Goal: Information Seeking & Learning: Learn about a topic

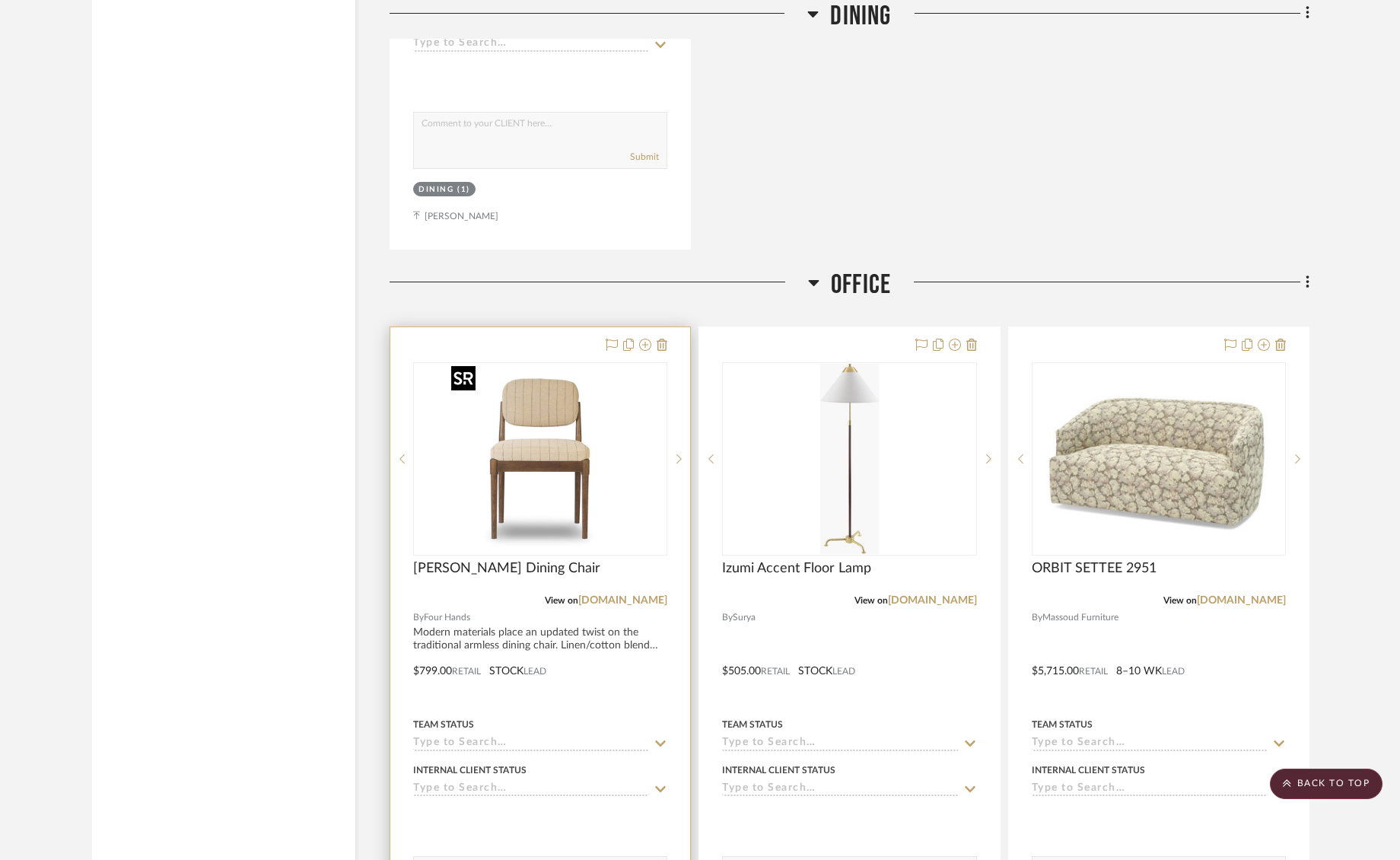
scroll to position [3672, 0]
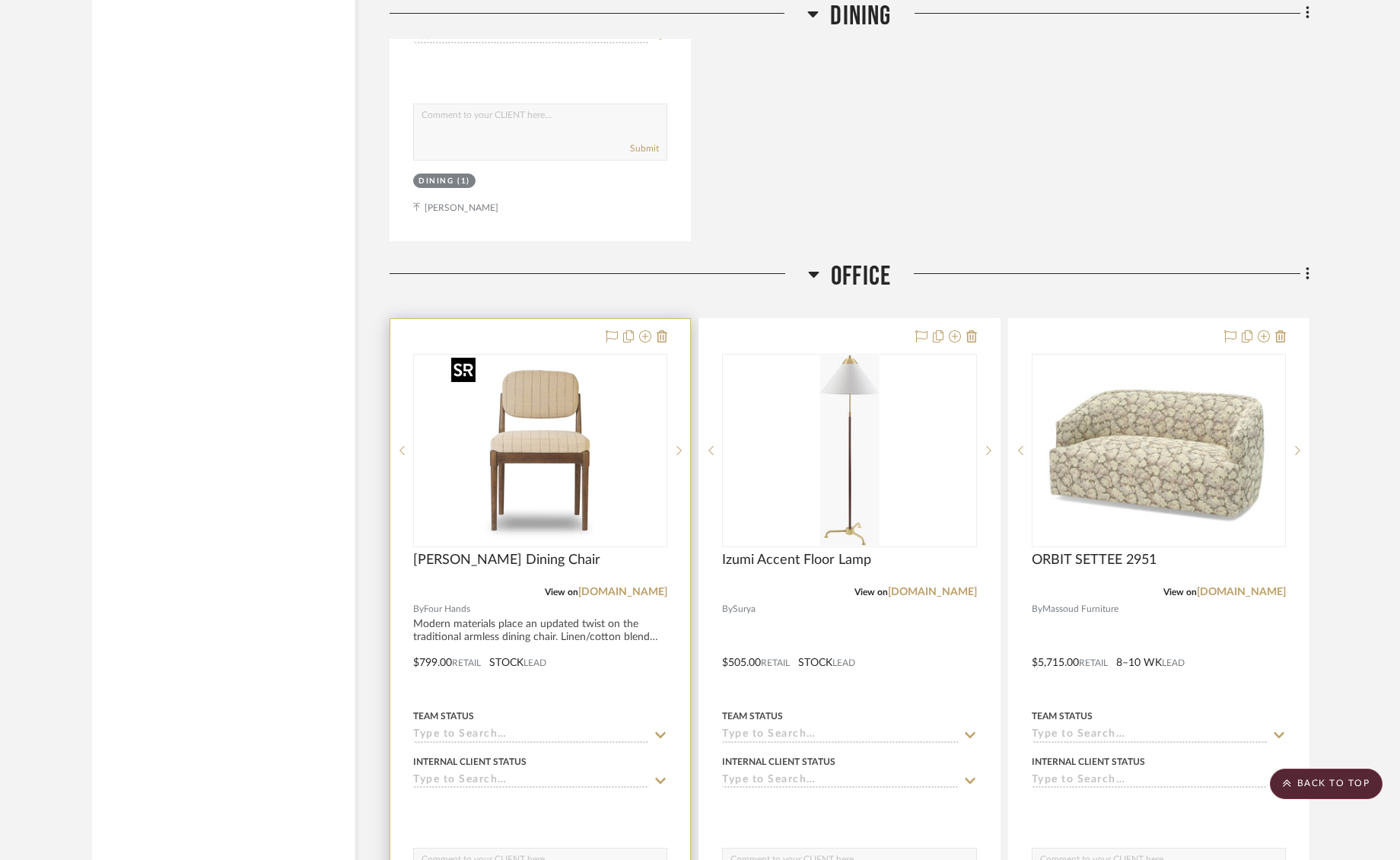
click at [560, 438] on img "0" at bounding box center [540, 451] width 191 height 191
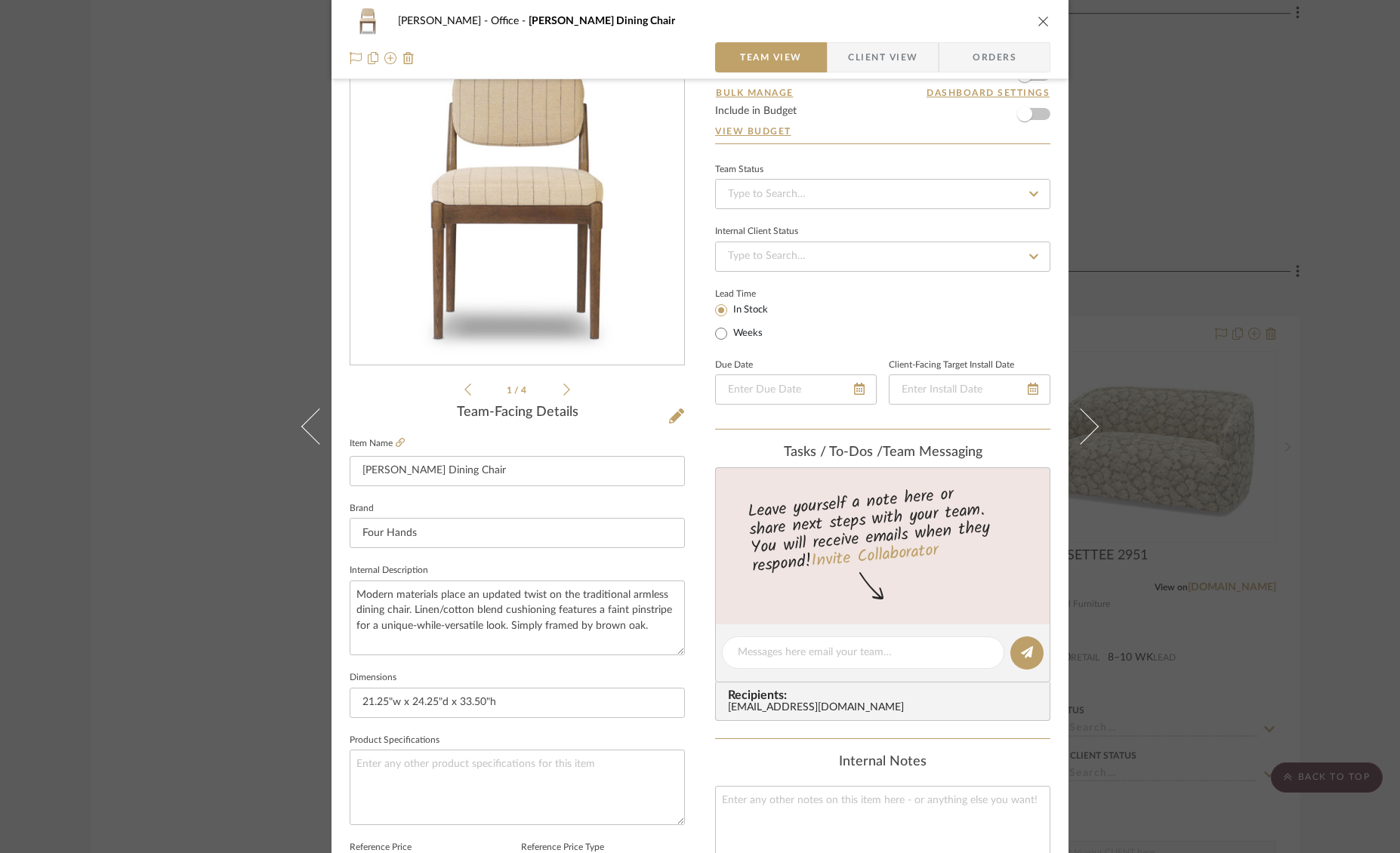
scroll to position [0, 0]
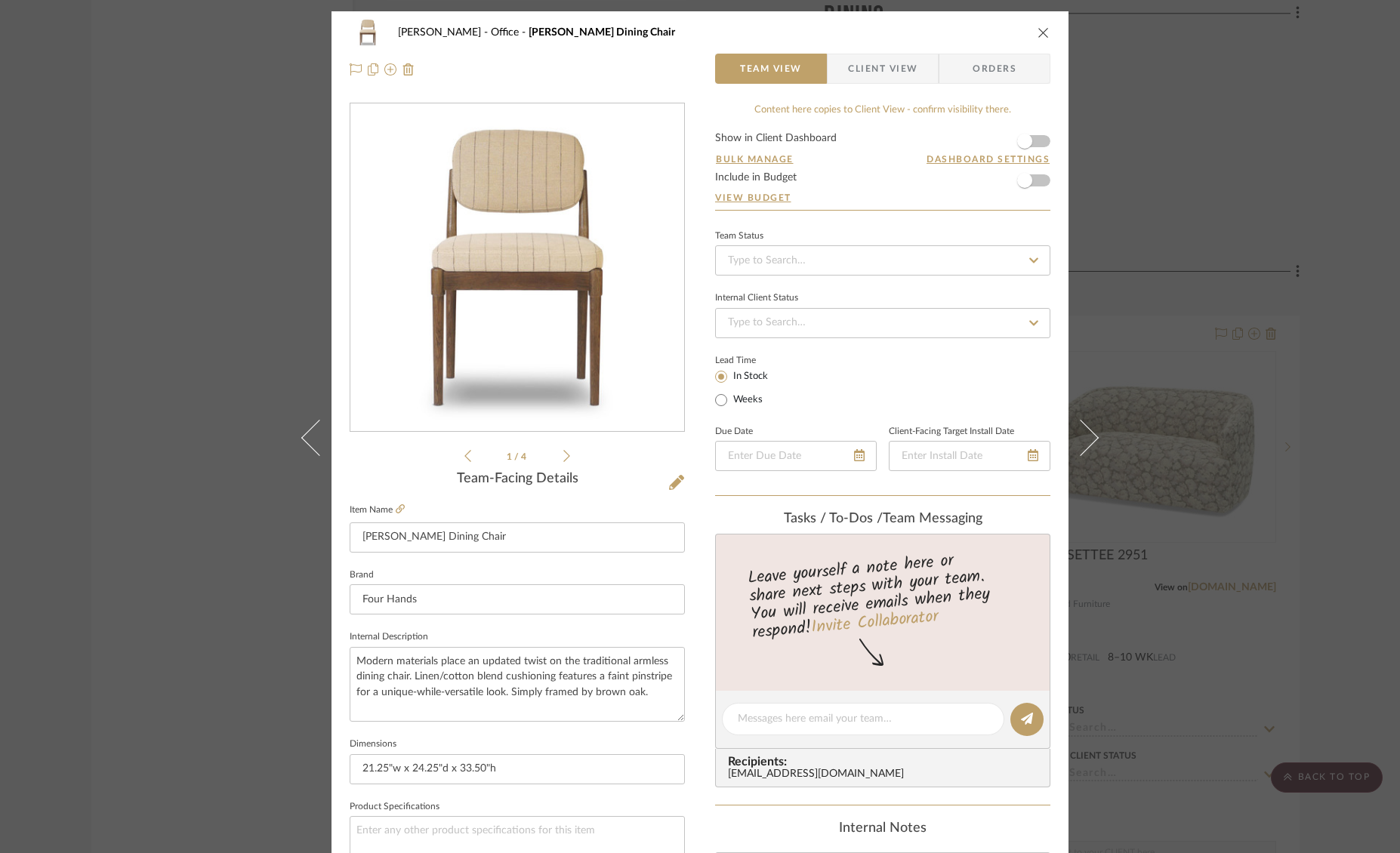
click at [1041, 32] on icon "close" at bounding box center [1044, 32] width 12 height 12
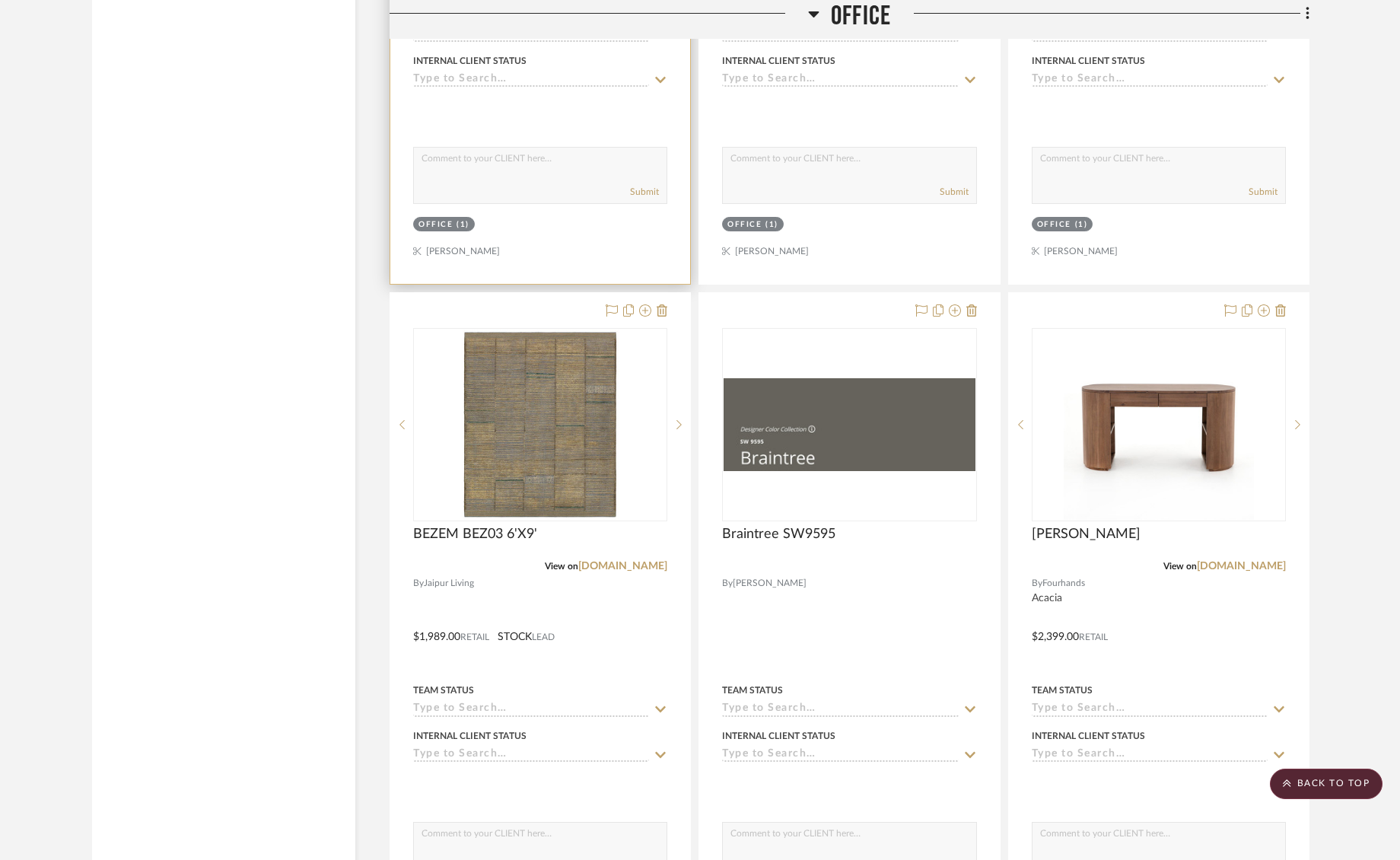
scroll to position [4412, 0]
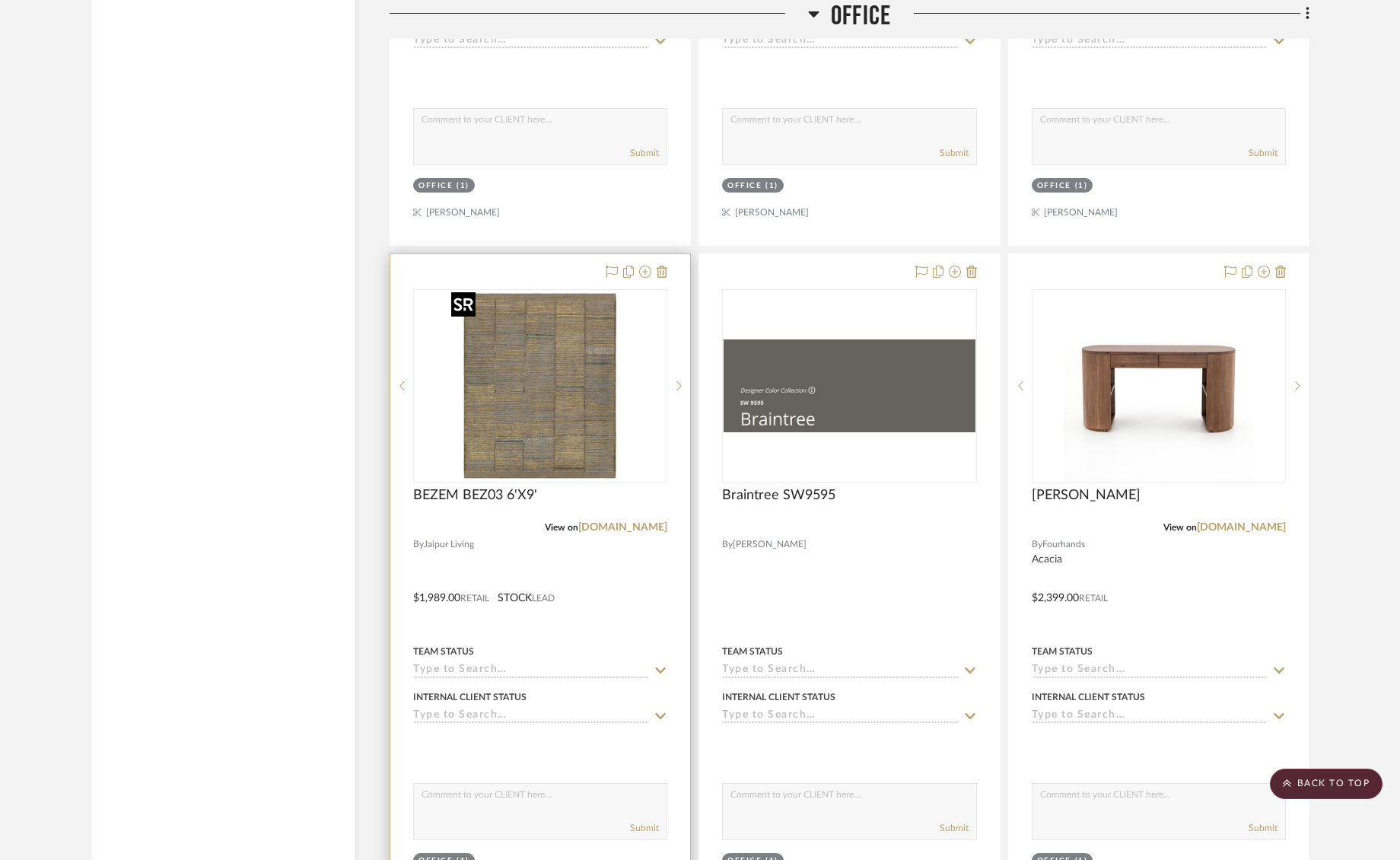
click at [515, 396] on img "0" at bounding box center [540, 386] width 191 height 191
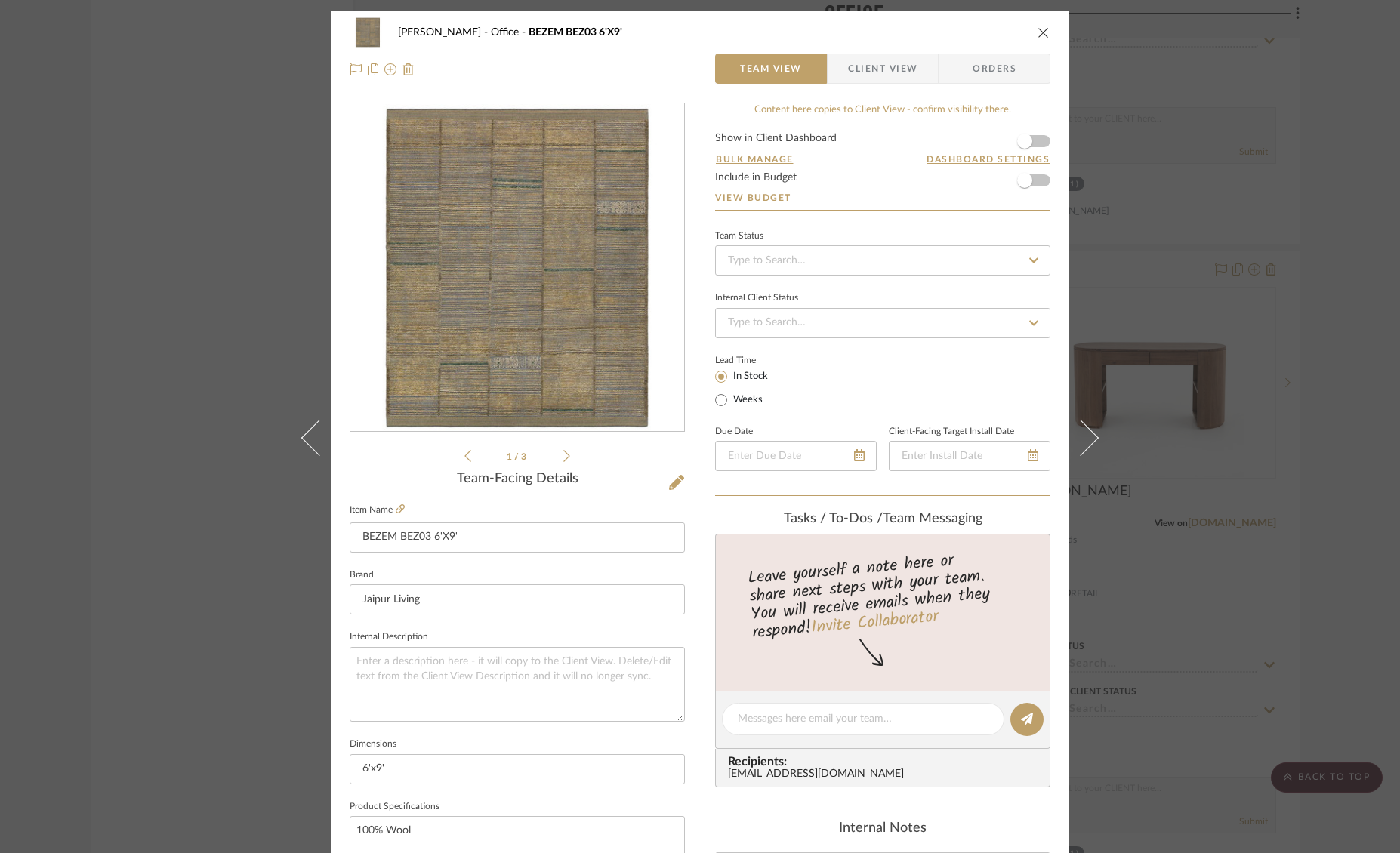
click at [1043, 30] on icon "close" at bounding box center [1044, 32] width 12 height 12
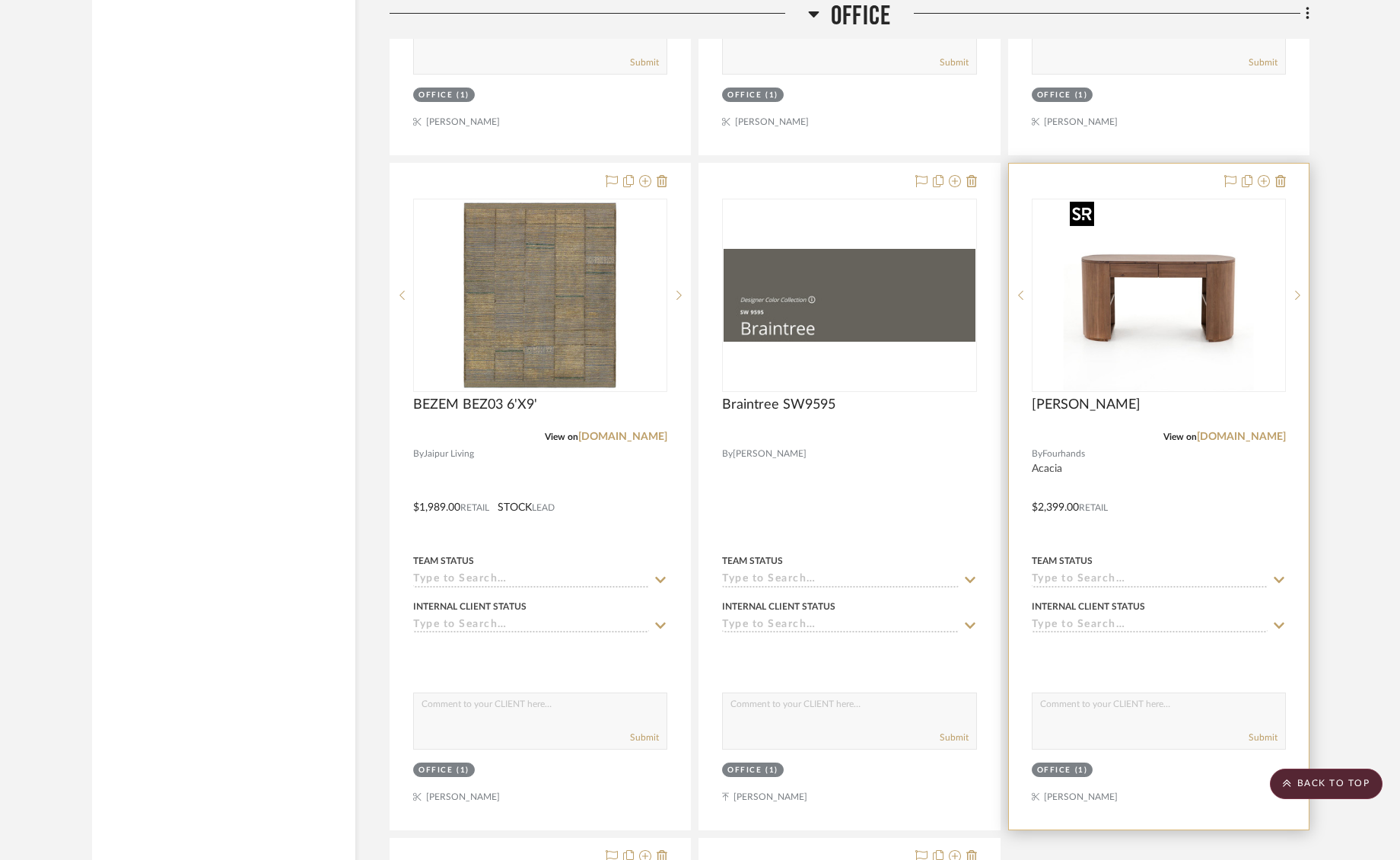
scroll to position [4506, 0]
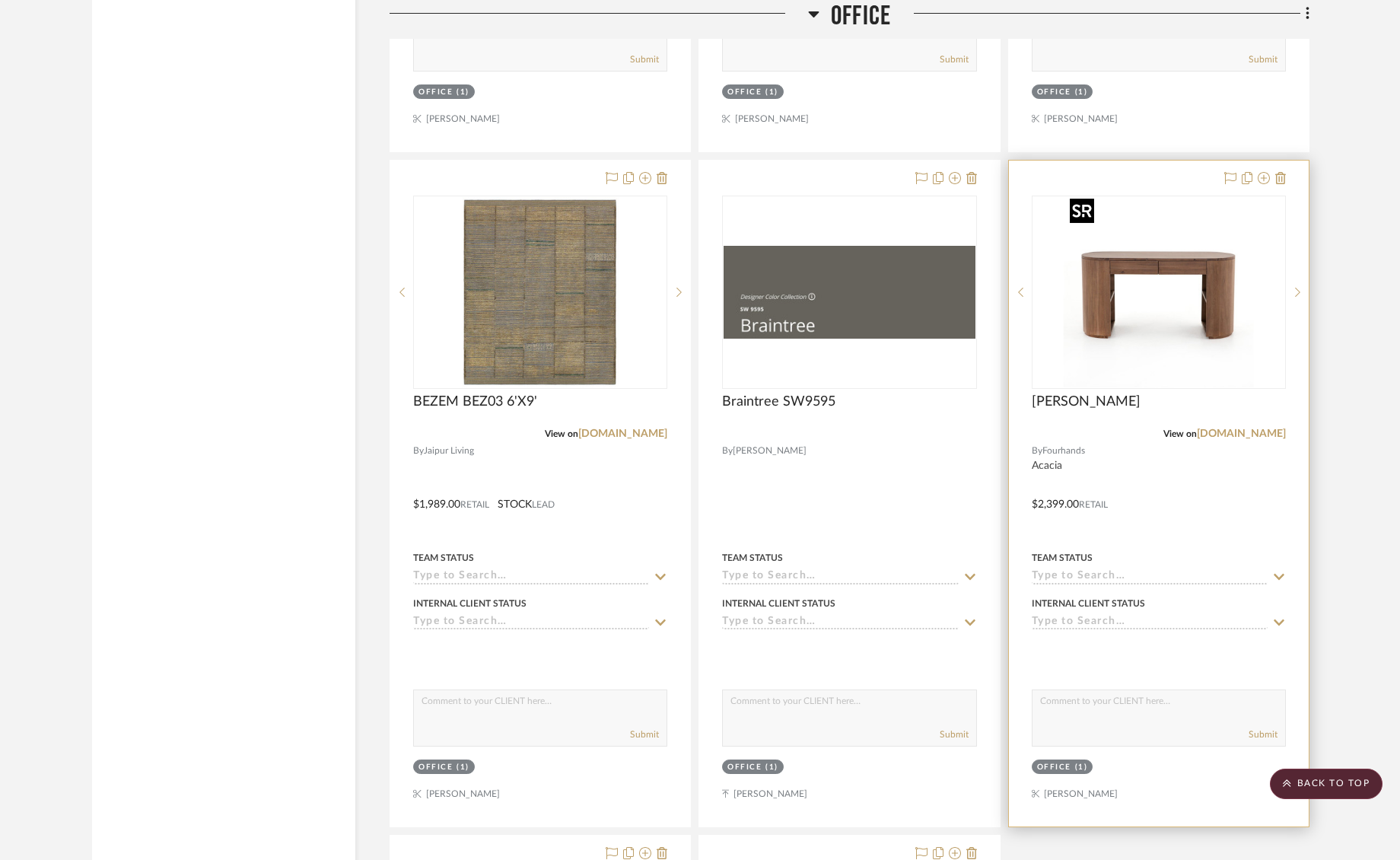
click at [0, 0] on img at bounding box center [0, 0] width 0 height 0
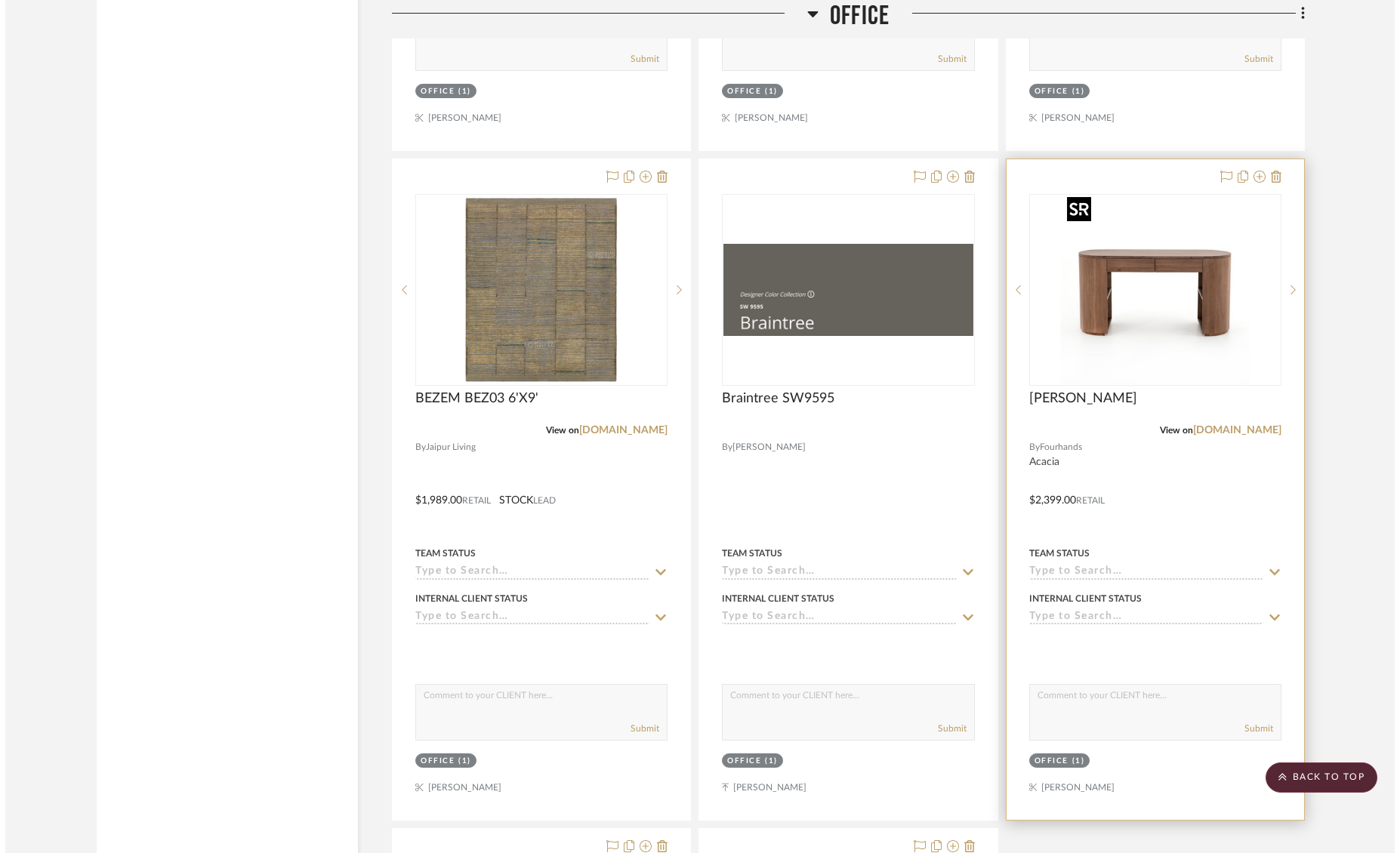
scroll to position [0, 0]
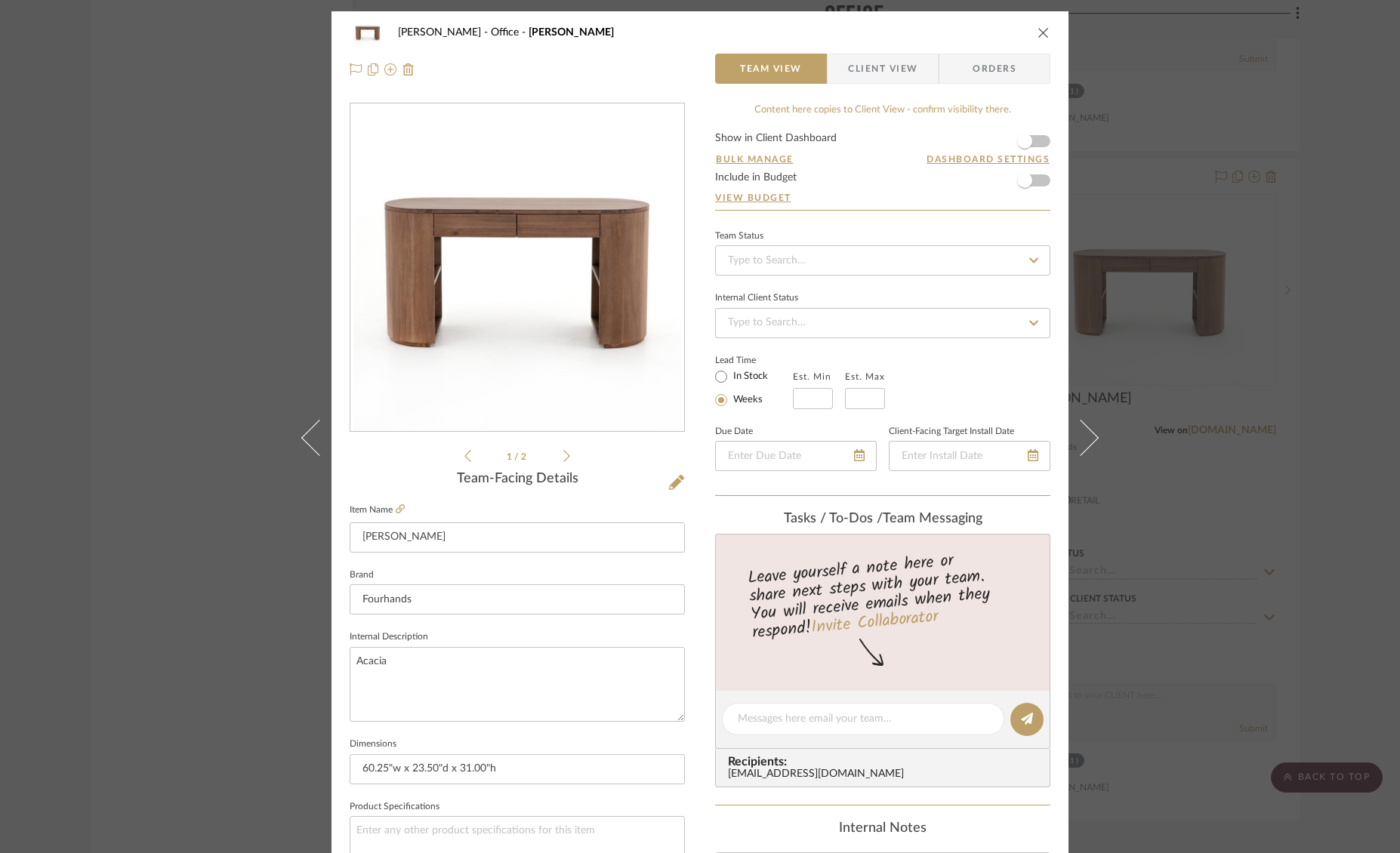
click at [1038, 33] on icon "close" at bounding box center [1044, 32] width 12 height 12
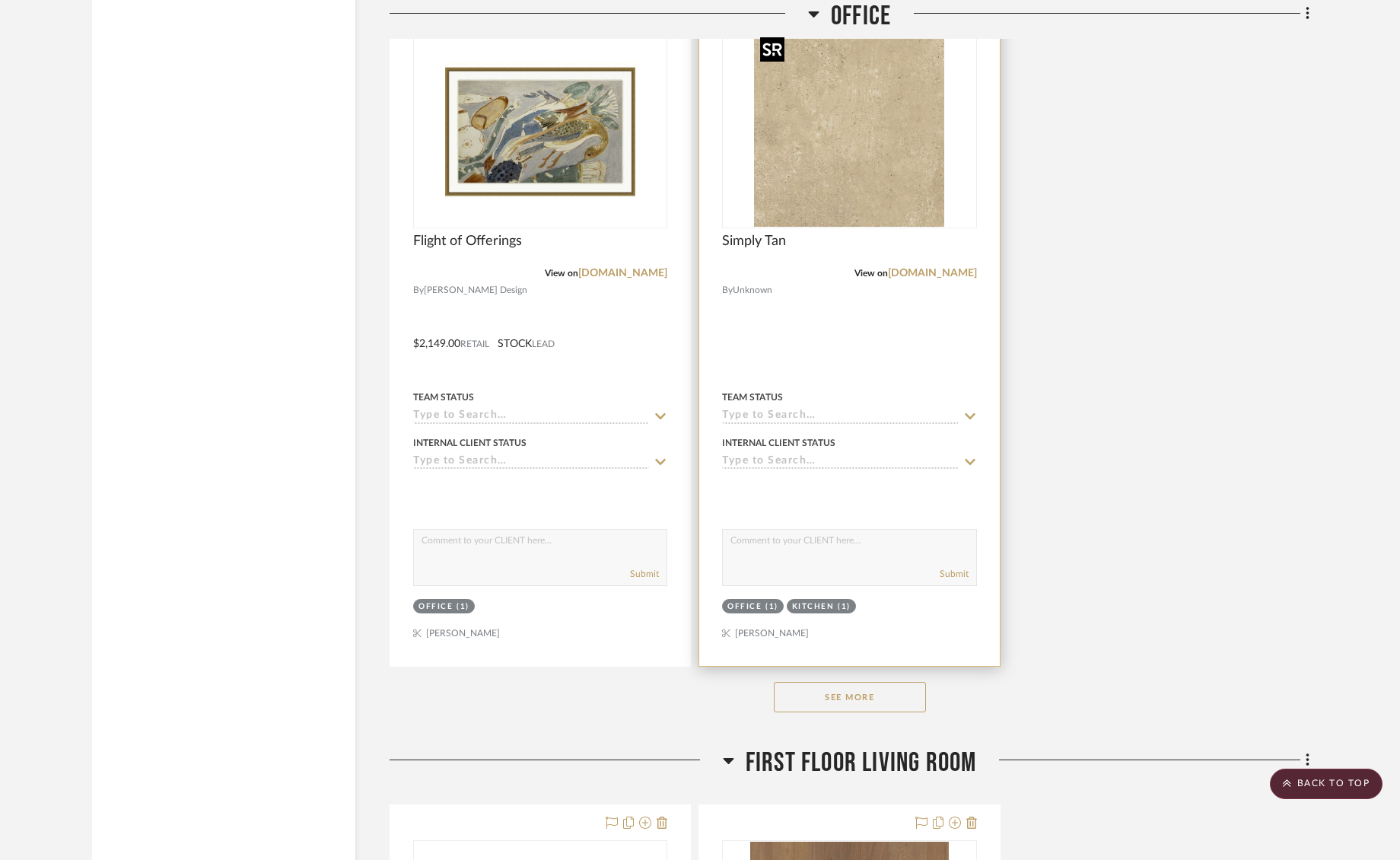
scroll to position [5351, 0]
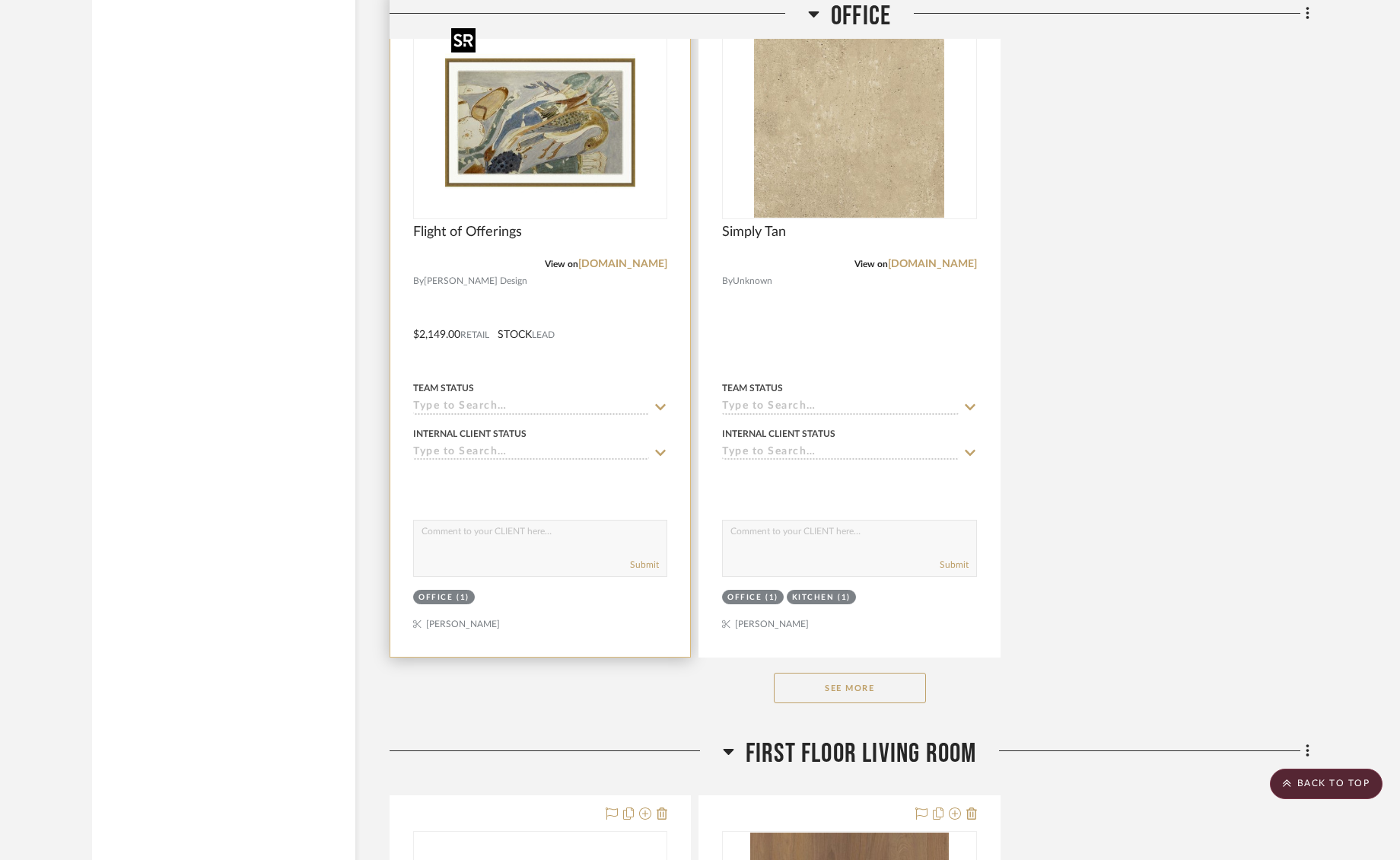
click at [567, 175] on img "0" at bounding box center [540, 123] width 191 height 191
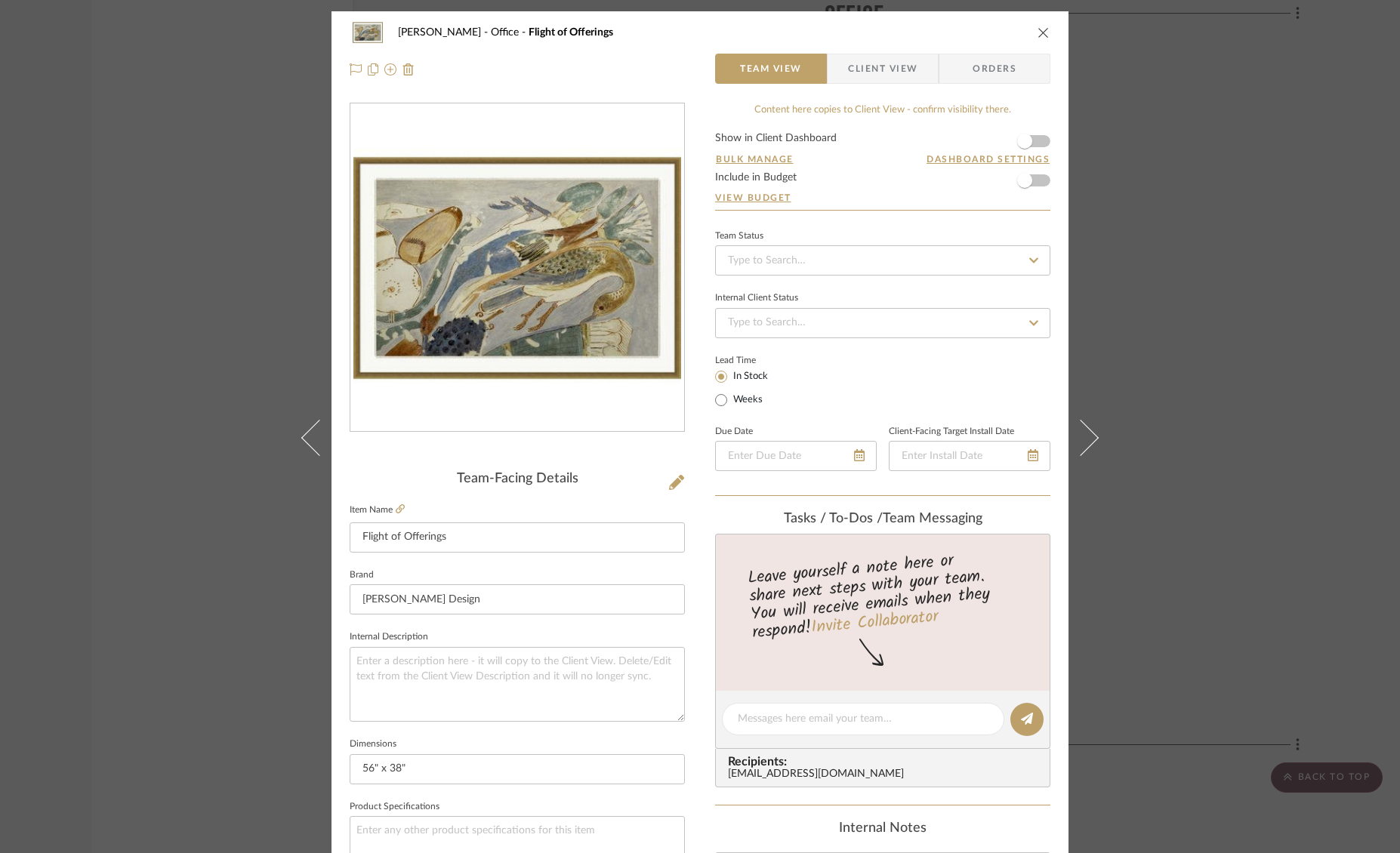
click at [1040, 32] on icon "close" at bounding box center [1044, 32] width 12 height 12
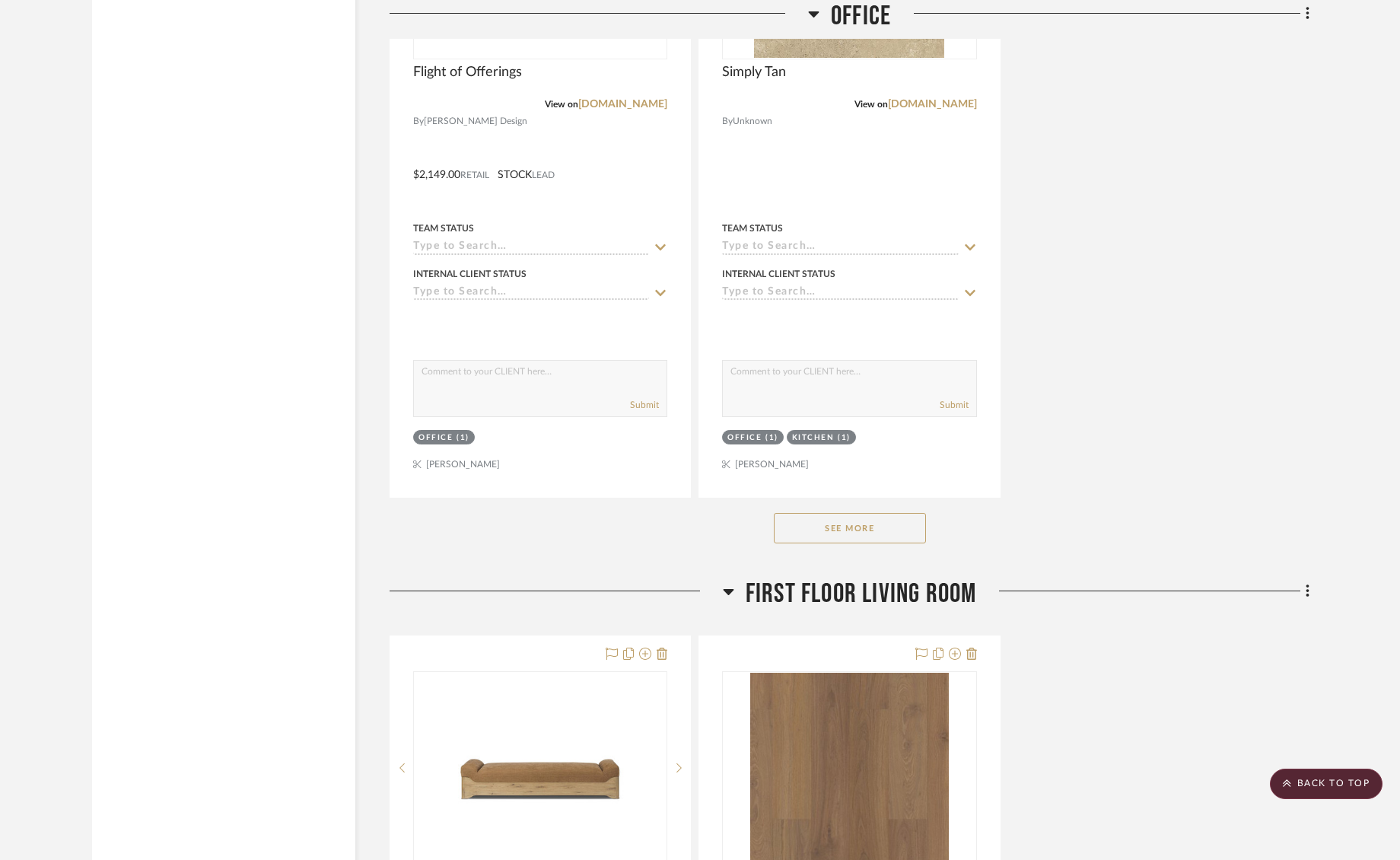
scroll to position [5470, 0]
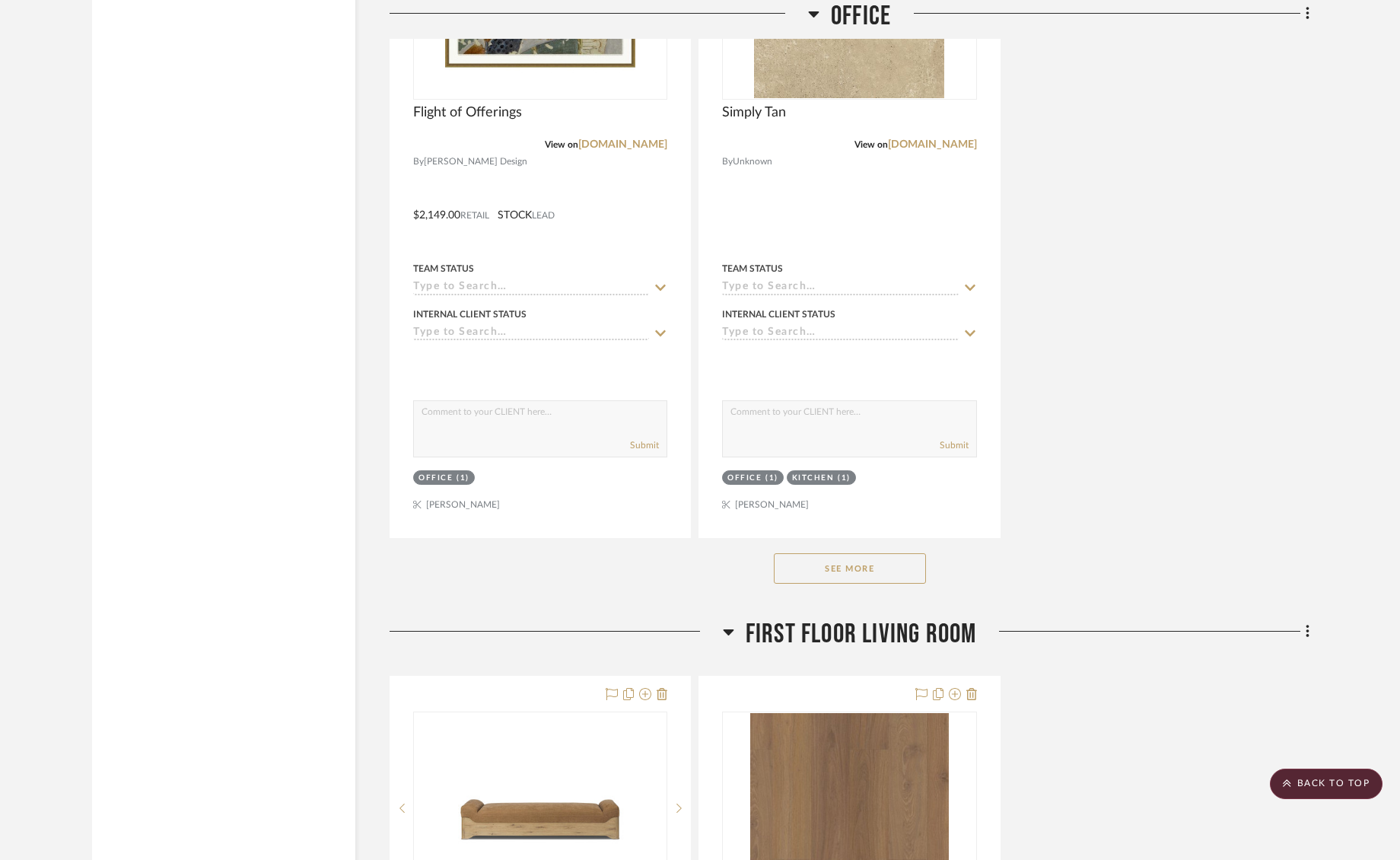
click at [887, 570] on button "See More" at bounding box center [849, 568] width 152 height 31
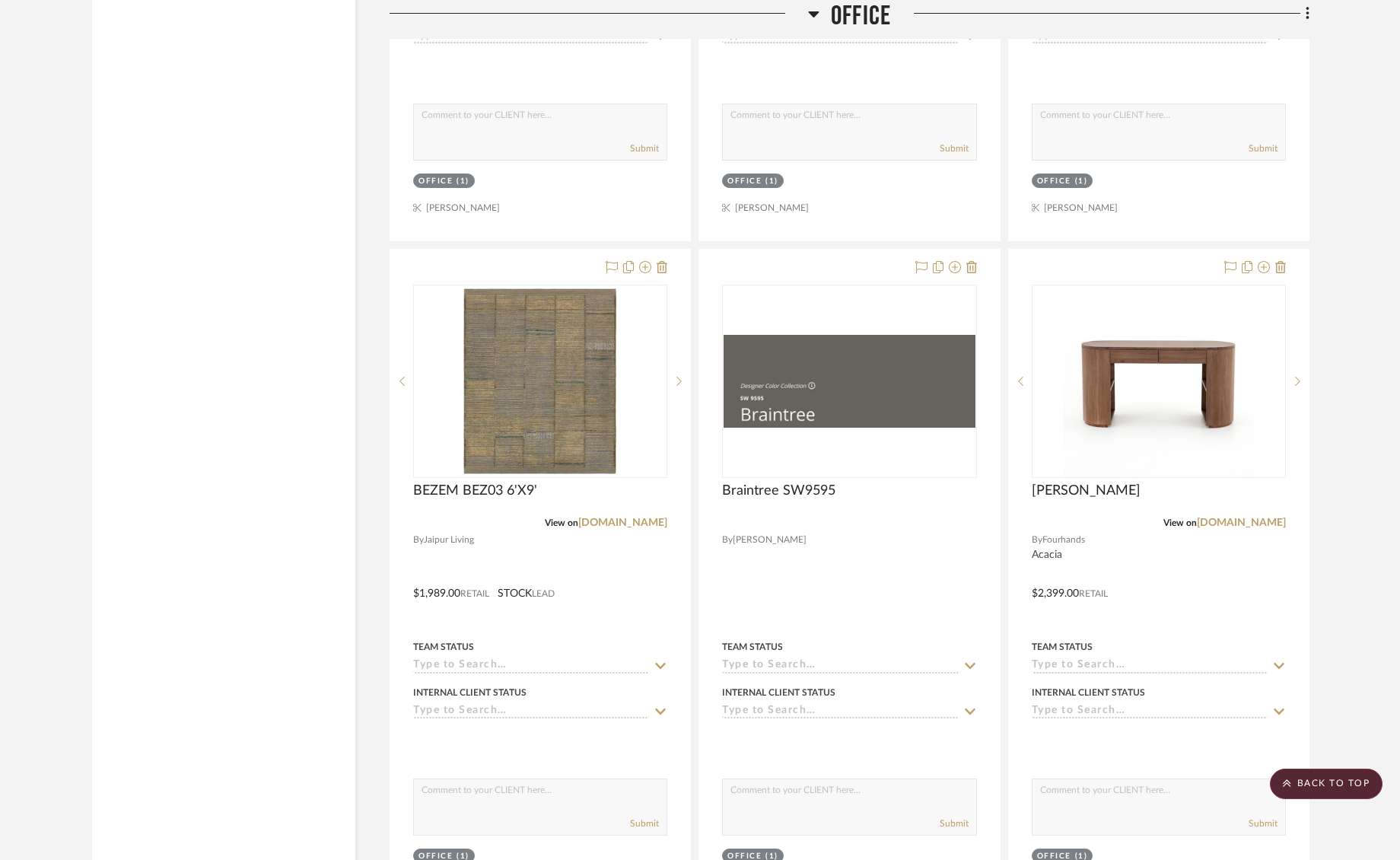
scroll to position [4522, 0]
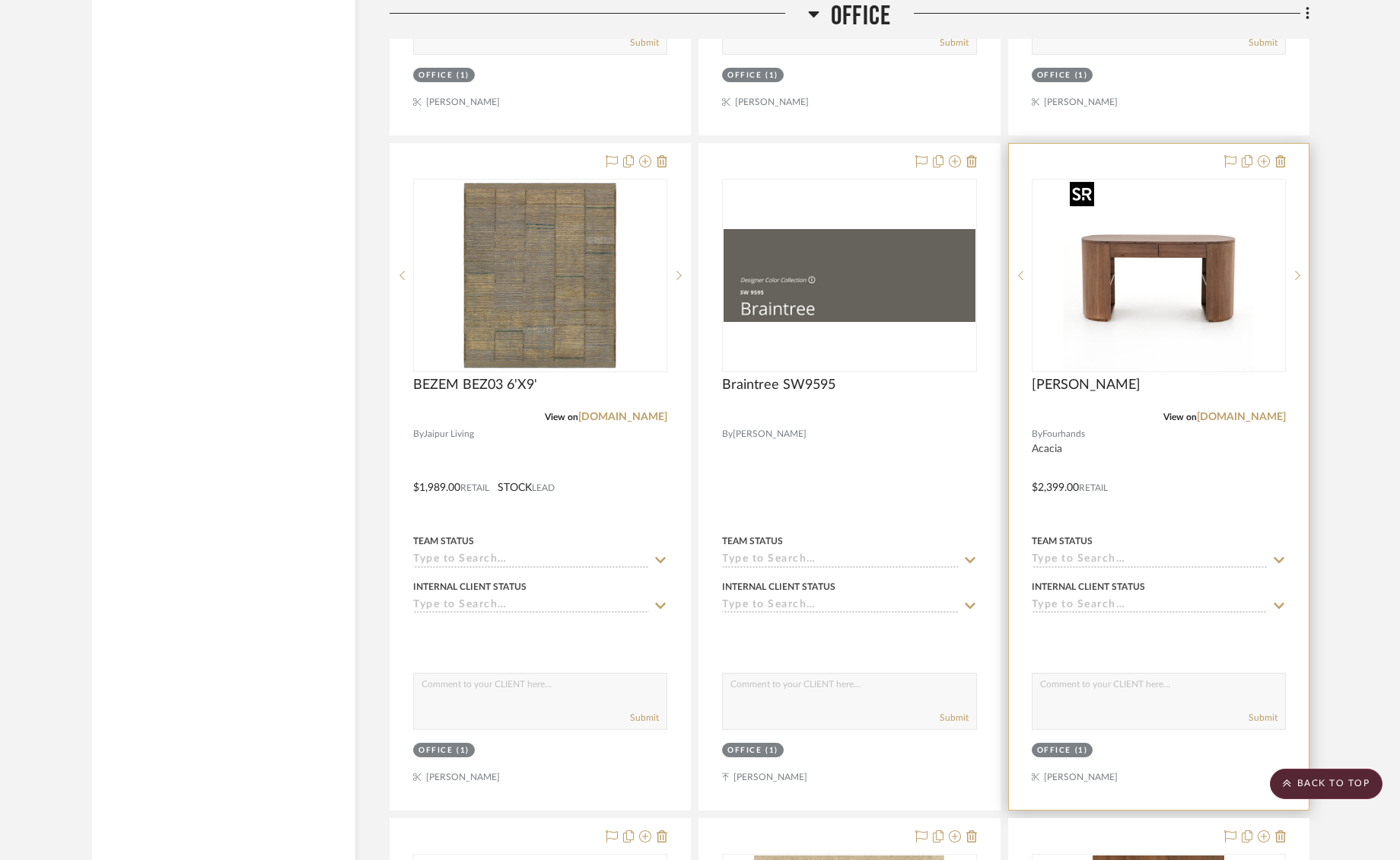
click at [1160, 254] on img "0" at bounding box center [1158, 276] width 191 height 191
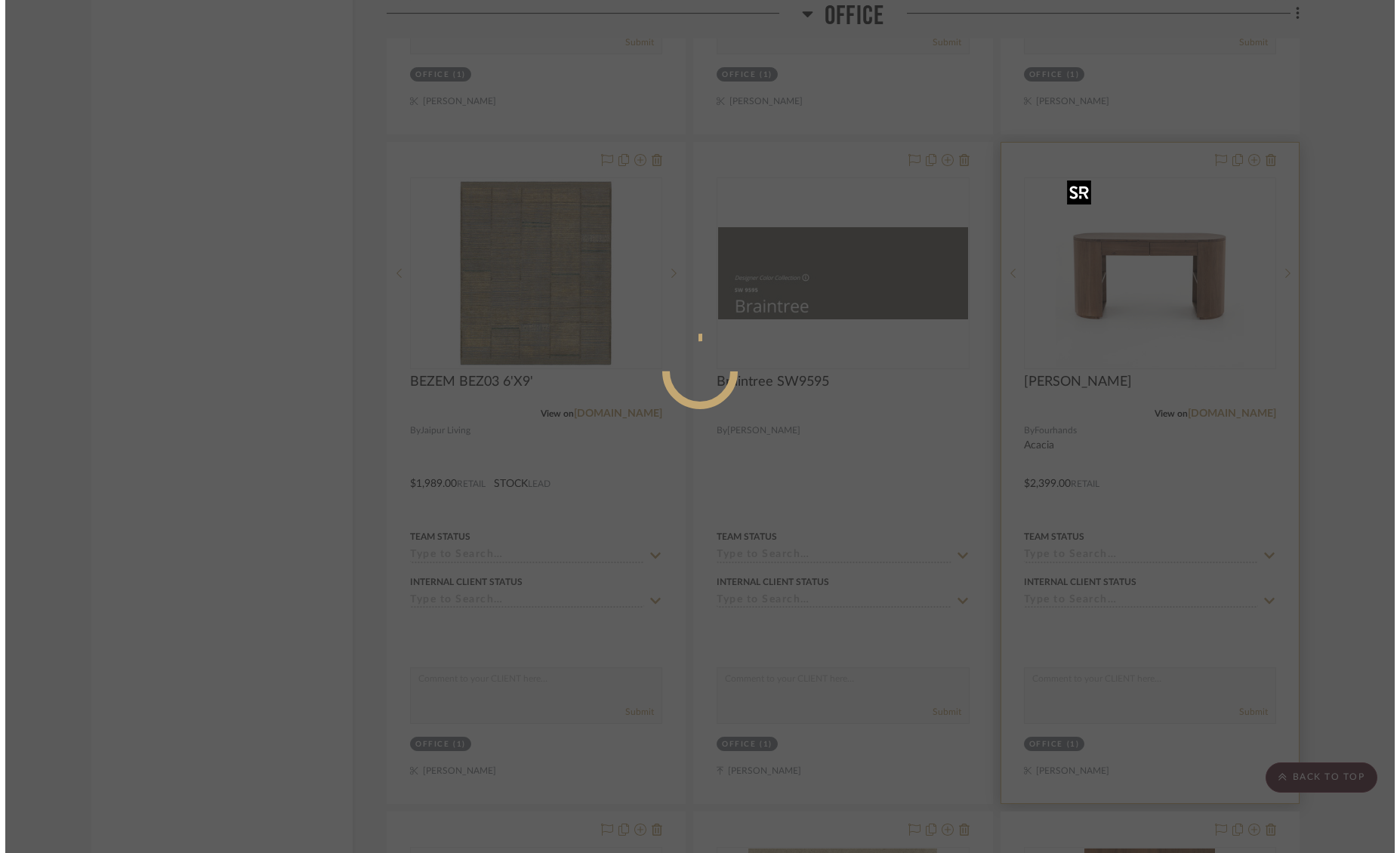
scroll to position [0, 0]
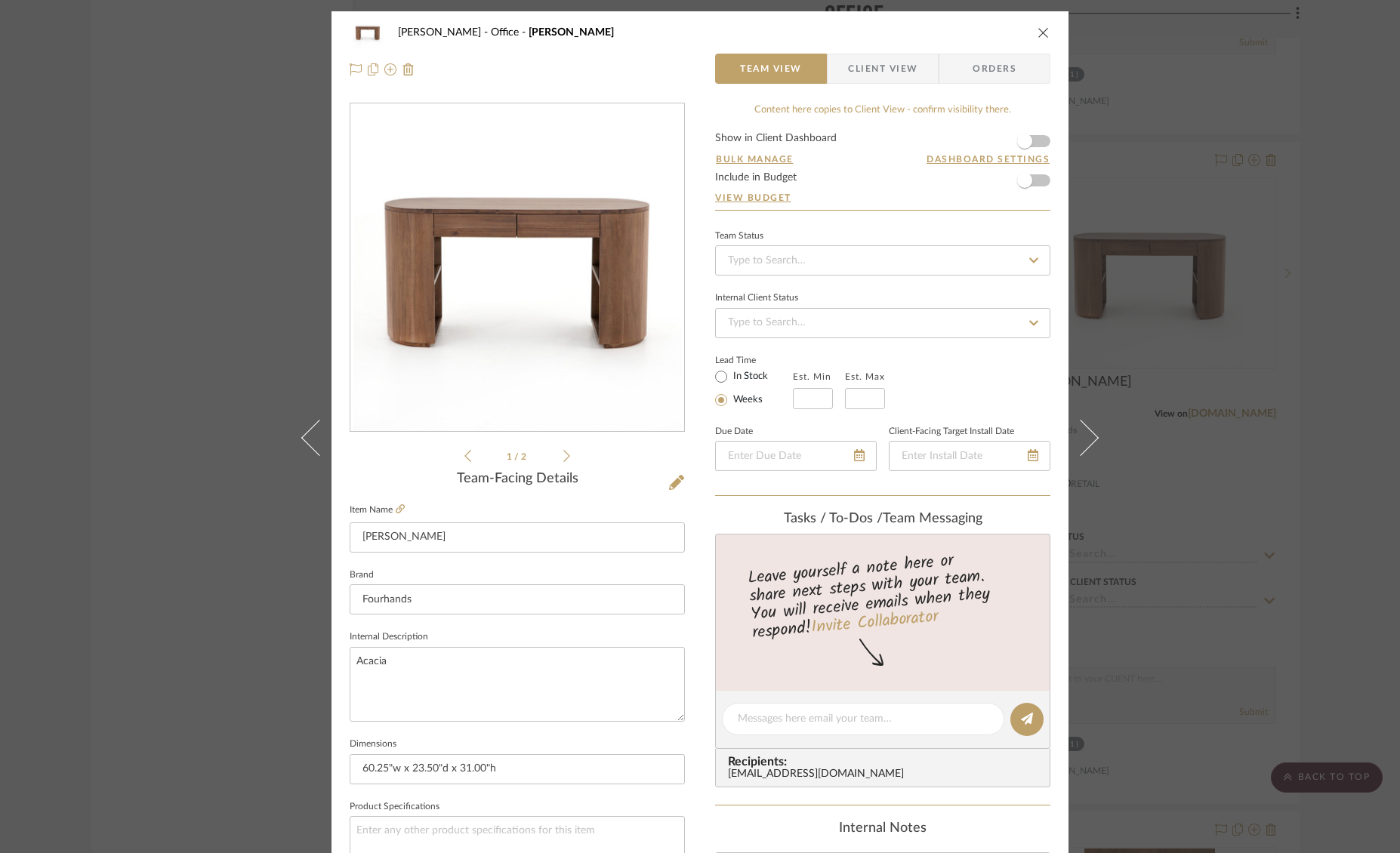
click at [563, 459] on icon at bounding box center [566, 455] width 6 height 12
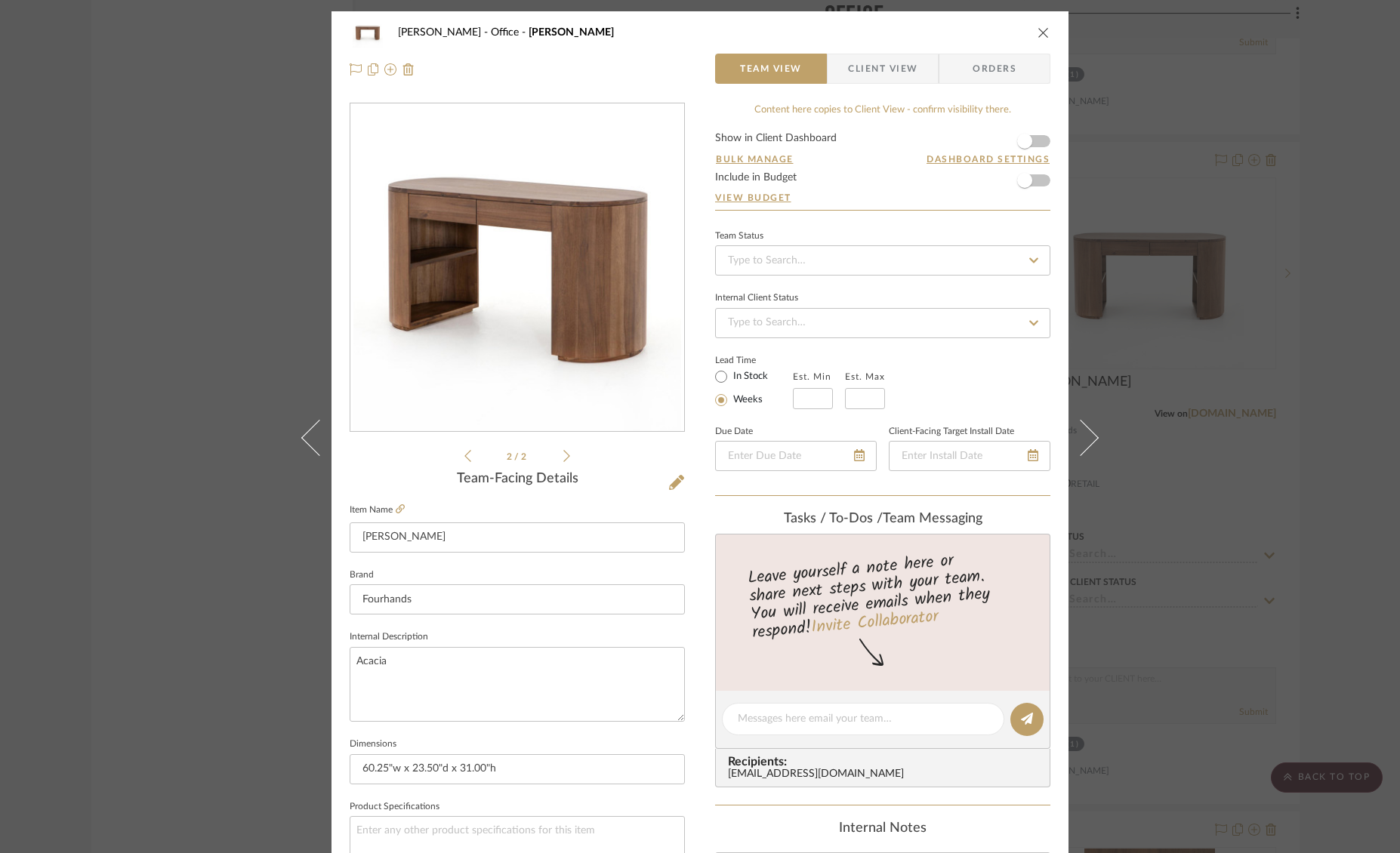
click at [1038, 31] on icon "close" at bounding box center [1044, 32] width 12 height 12
